Goal: Information Seeking & Learning: Find specific page/section

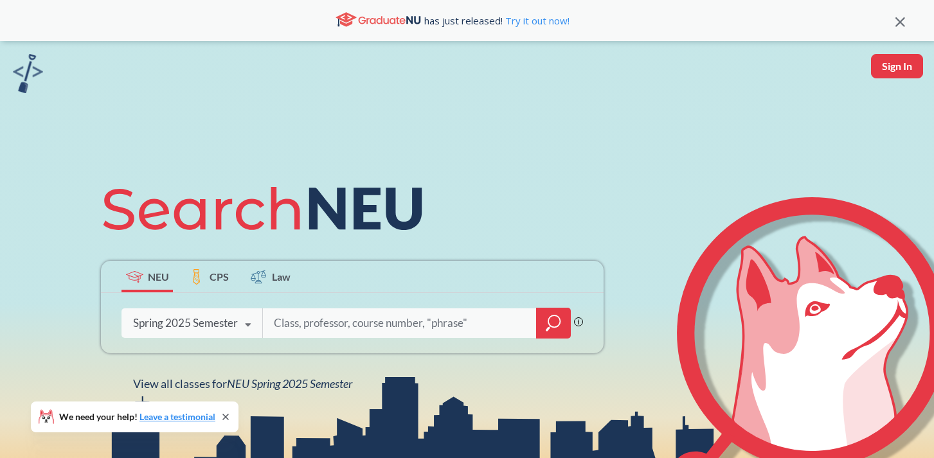
click at [193, 325] on div "Spring 2025 Semester" at bounding box center [185, 323] width 105 height 14
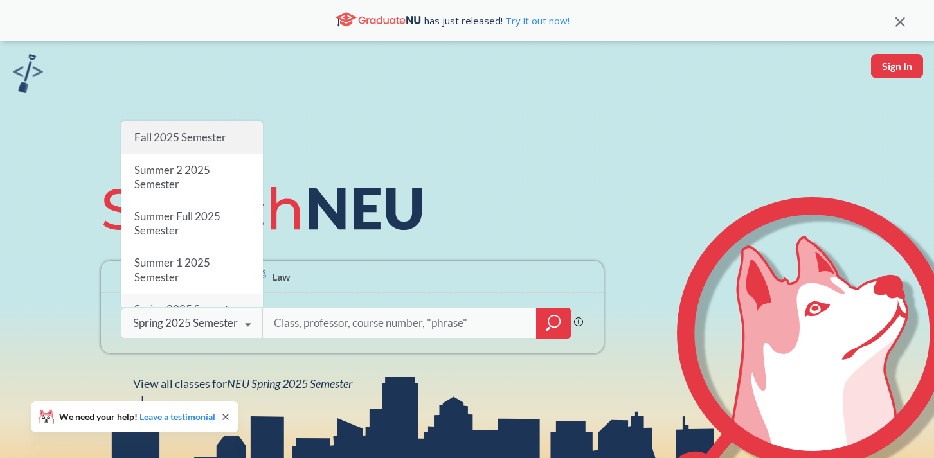
click at [187, 135] on span "Fall 2025 Semester" at bounding box center [180, 136] width 92 height 13
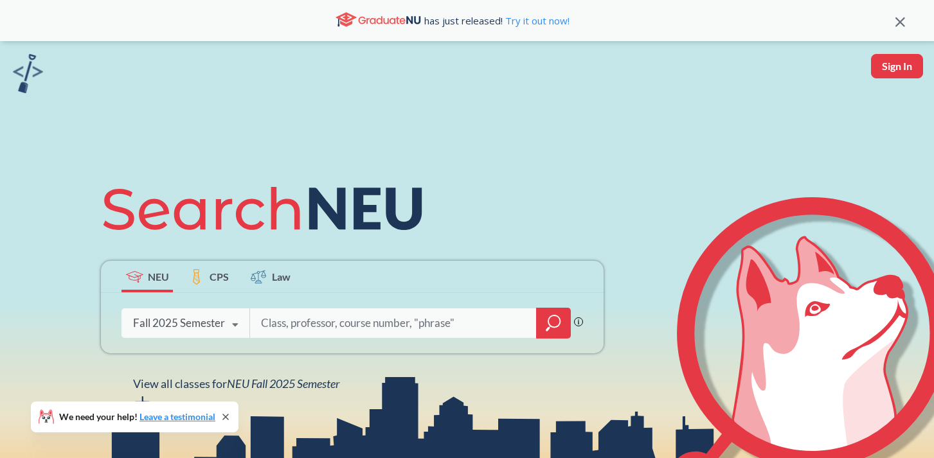
click at [344, 328] on input "search" at bounding box center [393, 323] width 267 height 27
type input "CY 5120"
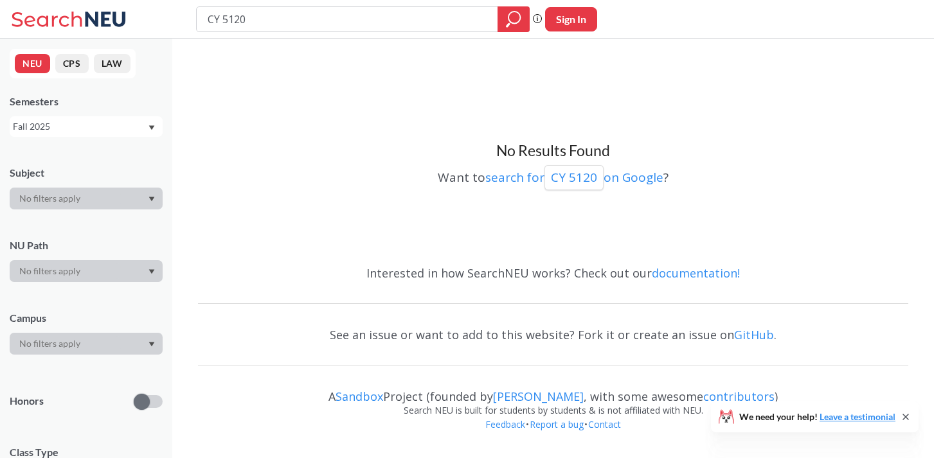
click at [263, 17] on input "CY 5120" at bounding box center [347, 19] width 282 height 22
type input "CY 5130"
type input "CY 5150"
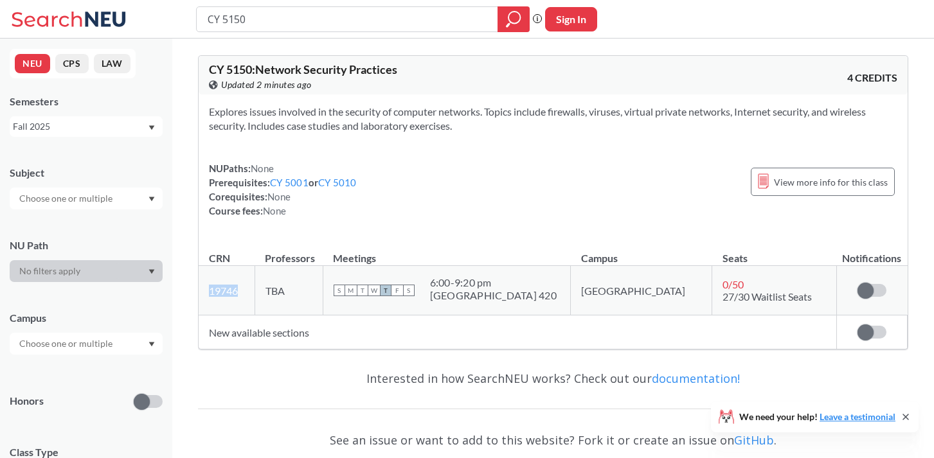
drag, startPoint x: 247, startPoint y: 289, endPoint x: 208, endPoint y: 289, distance: 39.8
click at [208, 289] on td "19746 View this section on Banner." at bounding box center [227, 290] width 56 height 49
copy link "19746"
click at [289, 23] on input "CY 5150" at bounding box center [347, 19] width 282 height 22
type input "CY 5770"
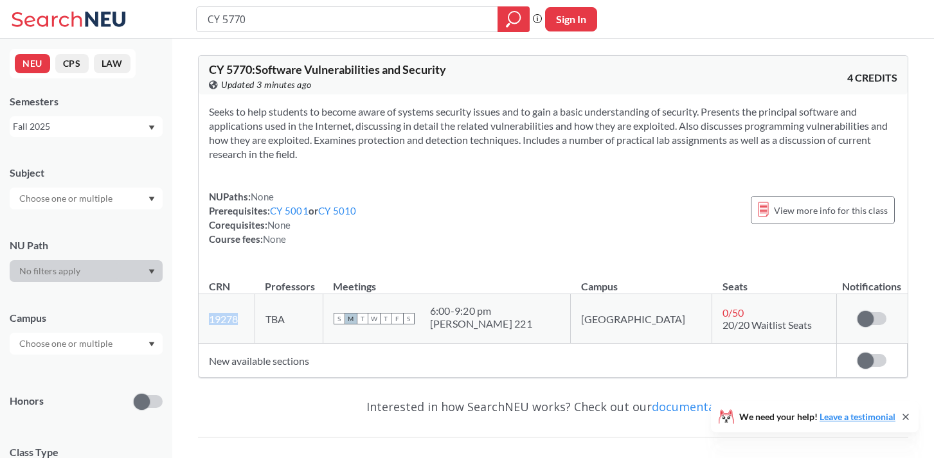
drag, startPoint x: 256, startPoint y: 321, endPoint x: 202, endPoint y: 319, distance: 53.4
click at [202, 319] on td "19278 View this section on Banner." at bounding box center [227, 318] width 56 height 49
copy link "19278"
click at [283, 23] on input "CY 5770" at bounding box center [347, 19] width 282 height 22
type input "CY 6120"
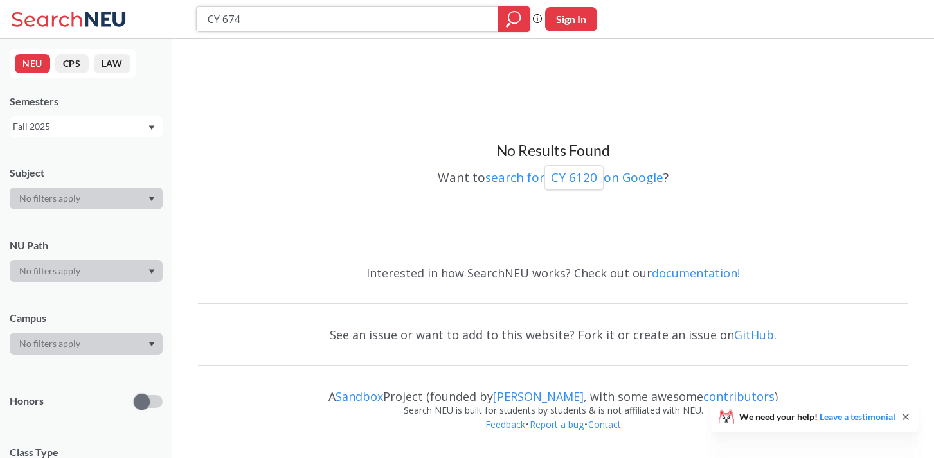
type input "CY 6740"
type input "CY 6760"
